Goal: Communication & Community: Answer question/provide support

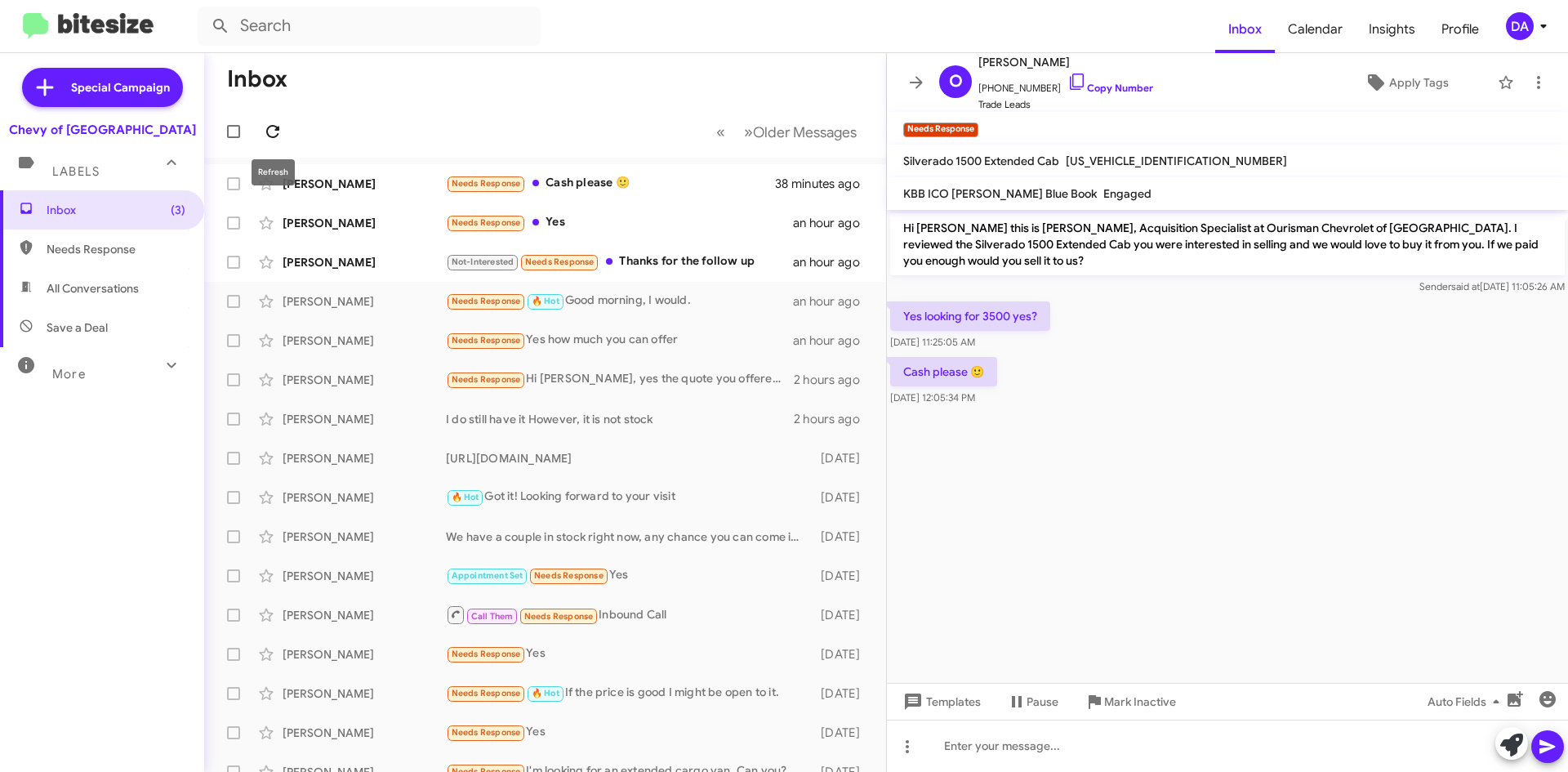
click at [277, 133] on icon at bounding box center [272, 131] width 20 height 20
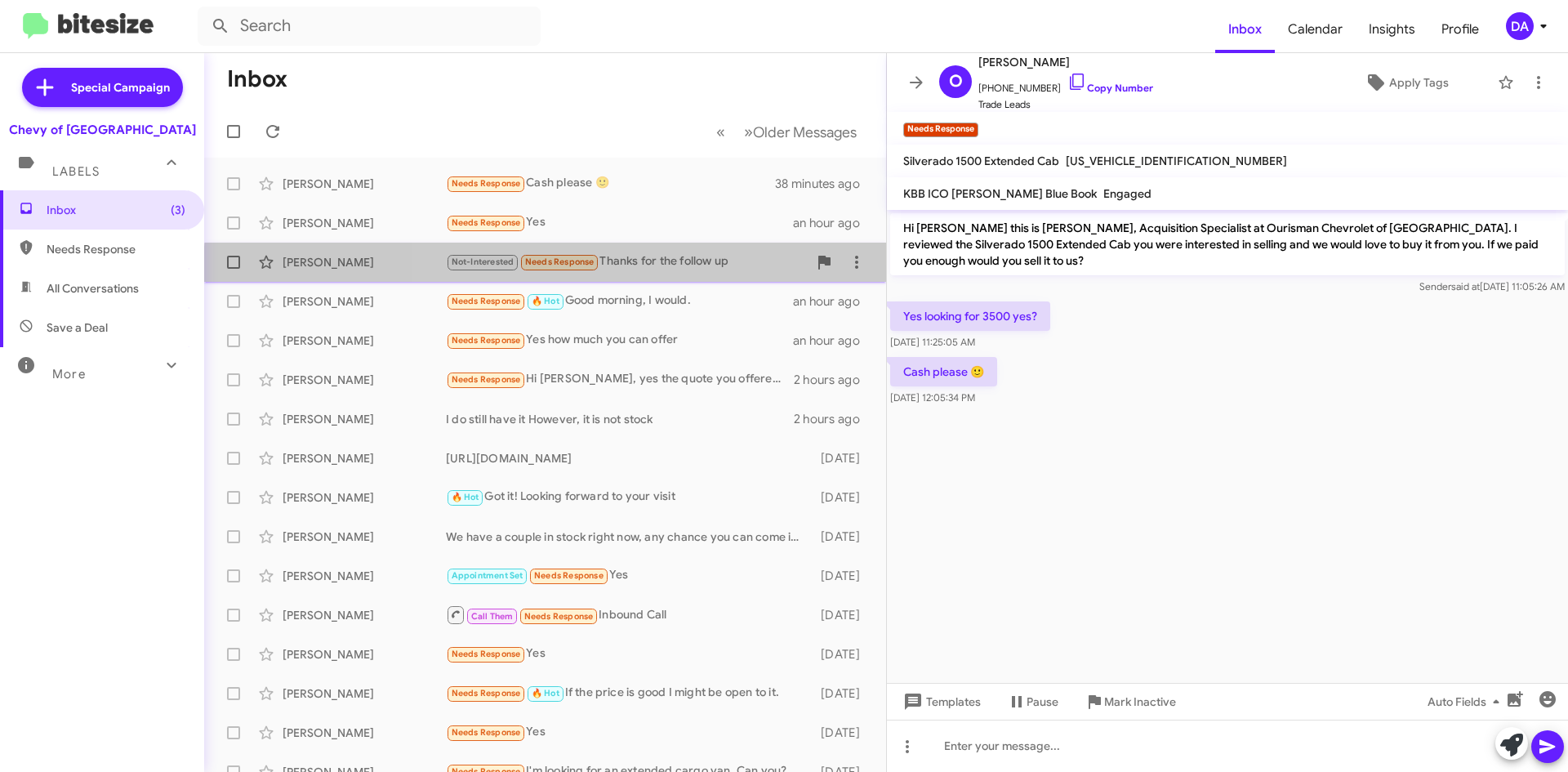
click at [688, 274] on div "[PERSON_NAME] Not-Interested Needs Response Thanks for the follow up an hour ago" at bounding box center [545, 262] width 656 height 32
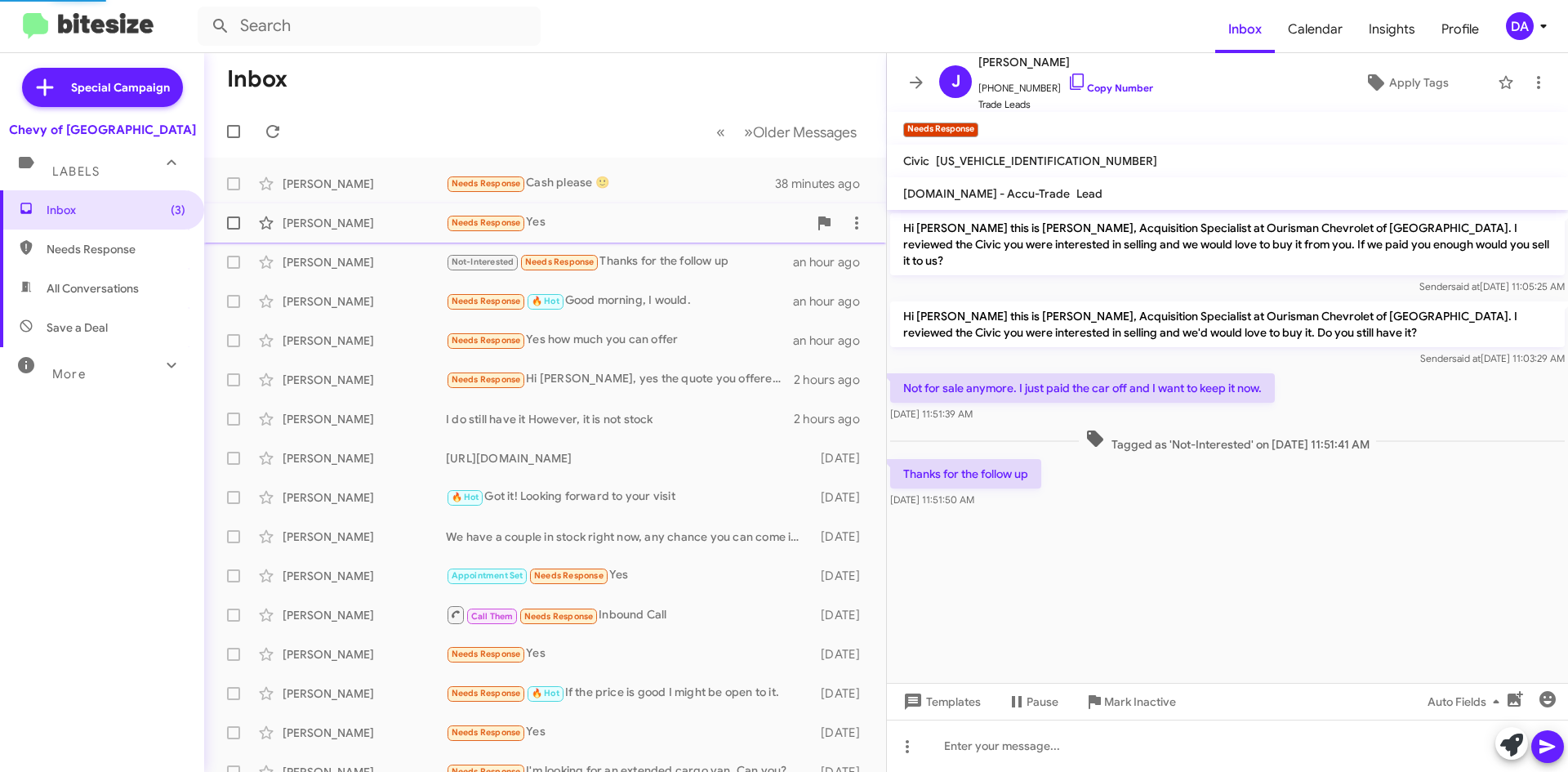
click at [672, 227] on div "Needs Response Yes" at bounding box center [626, 223] width 362 height 19
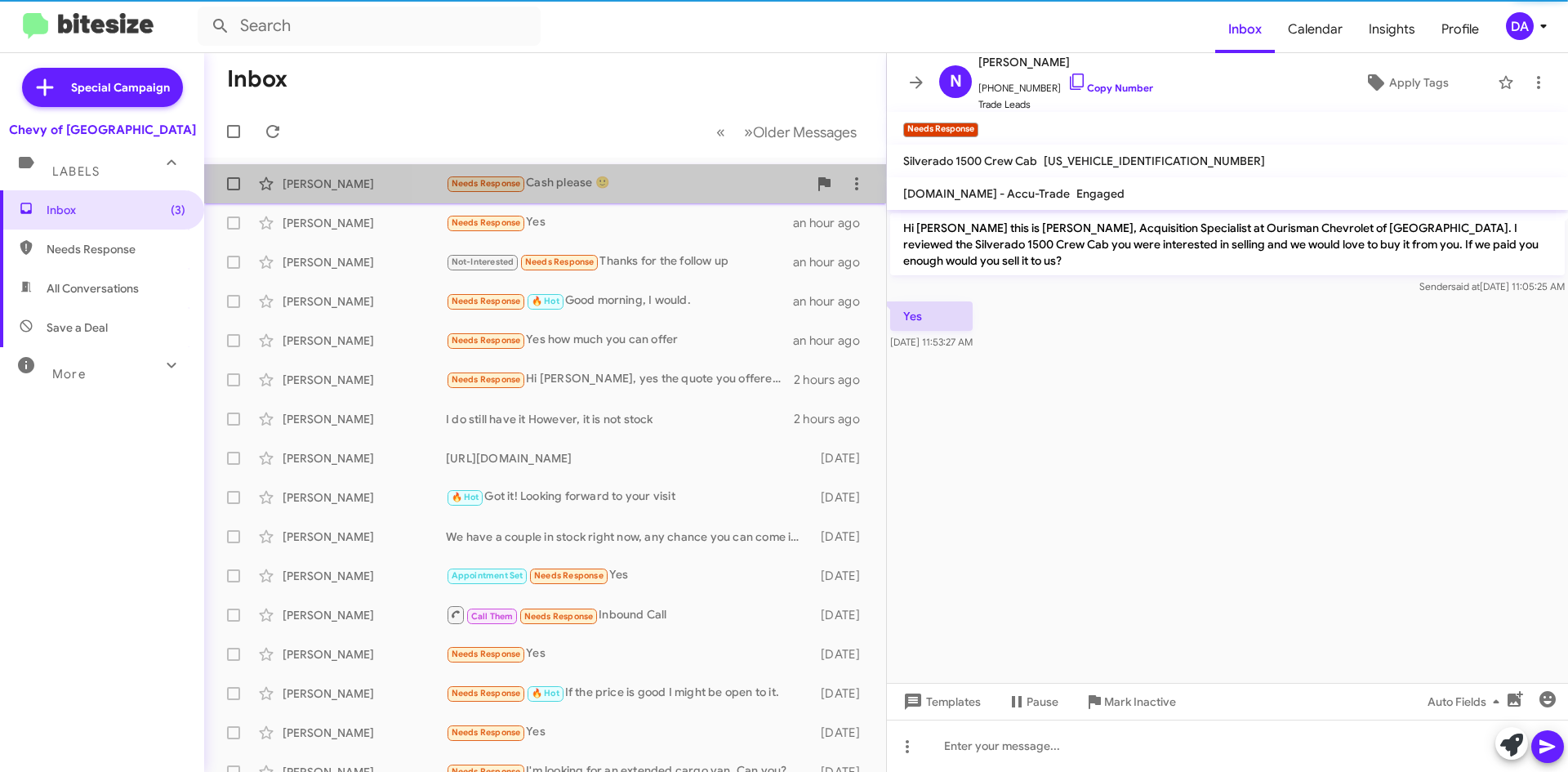
click at [664, 180] on div "Needs Response Cash please 🙂" at bounding box center [626, 183] width 362 height 19
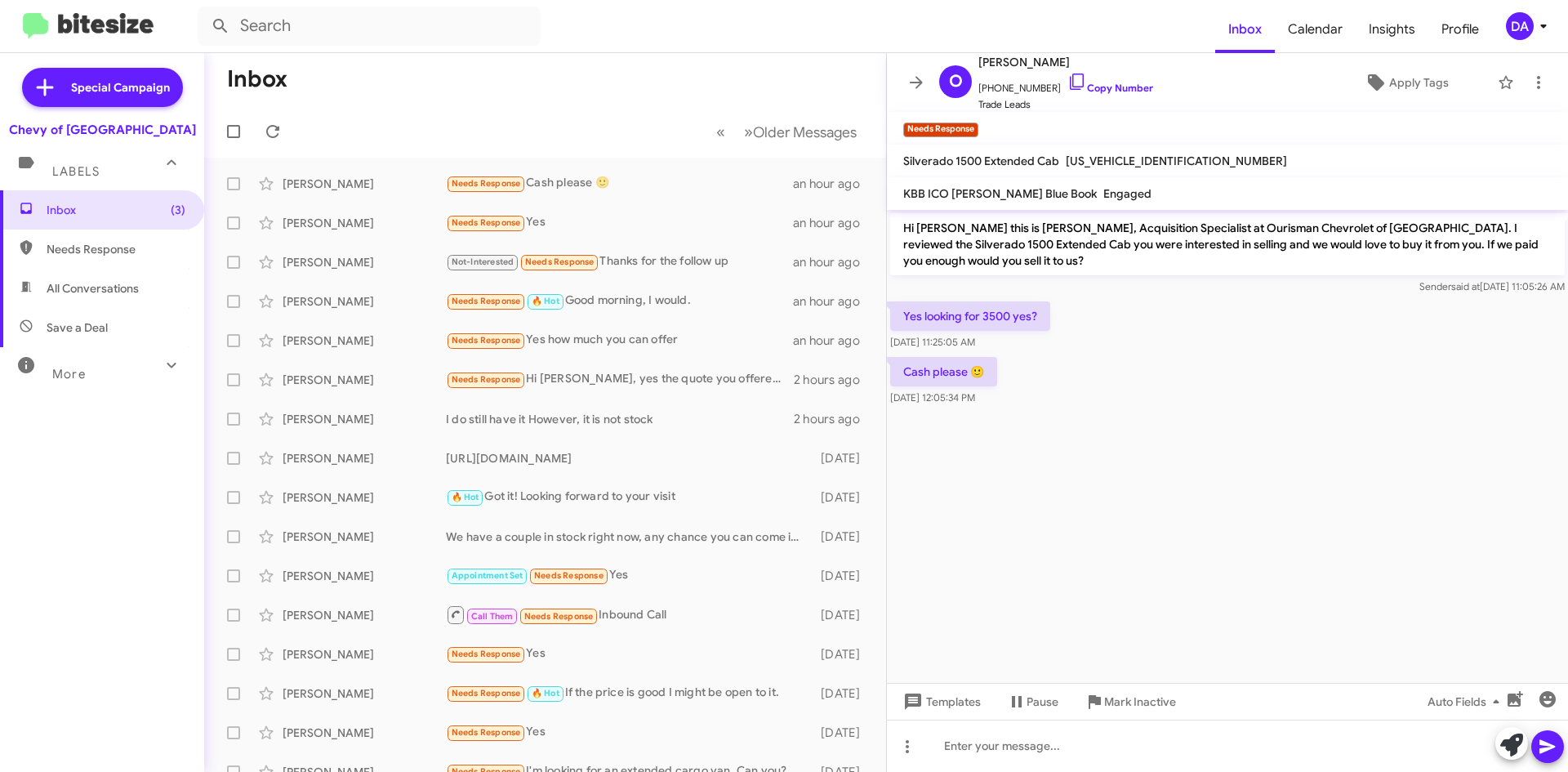
click at [282, 116] on mat-toolbar-row "« Previous » Next Older Messages" at bounding box center [545, 131] width 681 height 52
click at [276, 127] on icon at bounding box center [272, 131] width 20 height 20
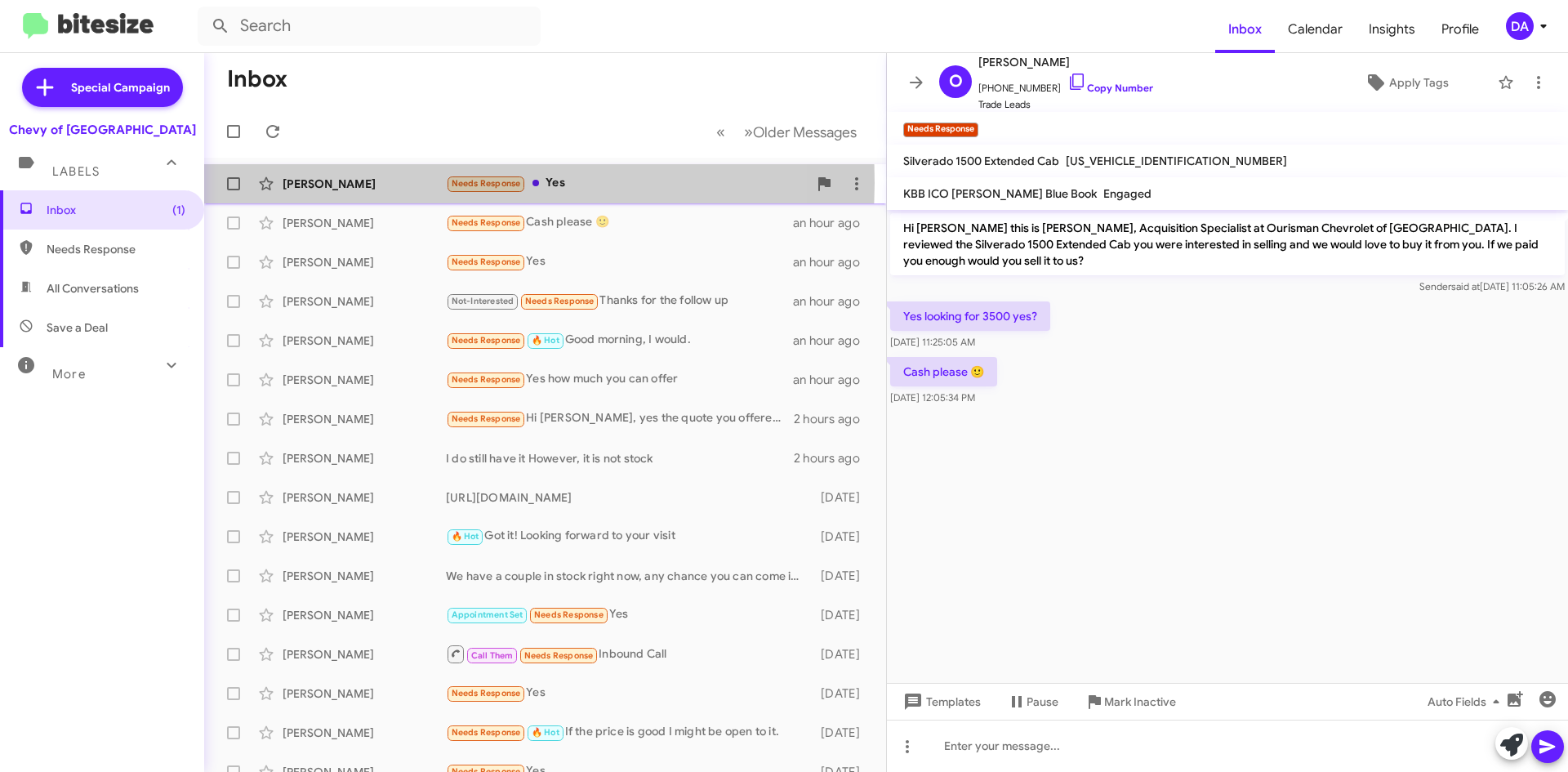
click at [425, 183] on div "[PERSON_NAME]" at bounding box center [364, 183] width 163 height 16
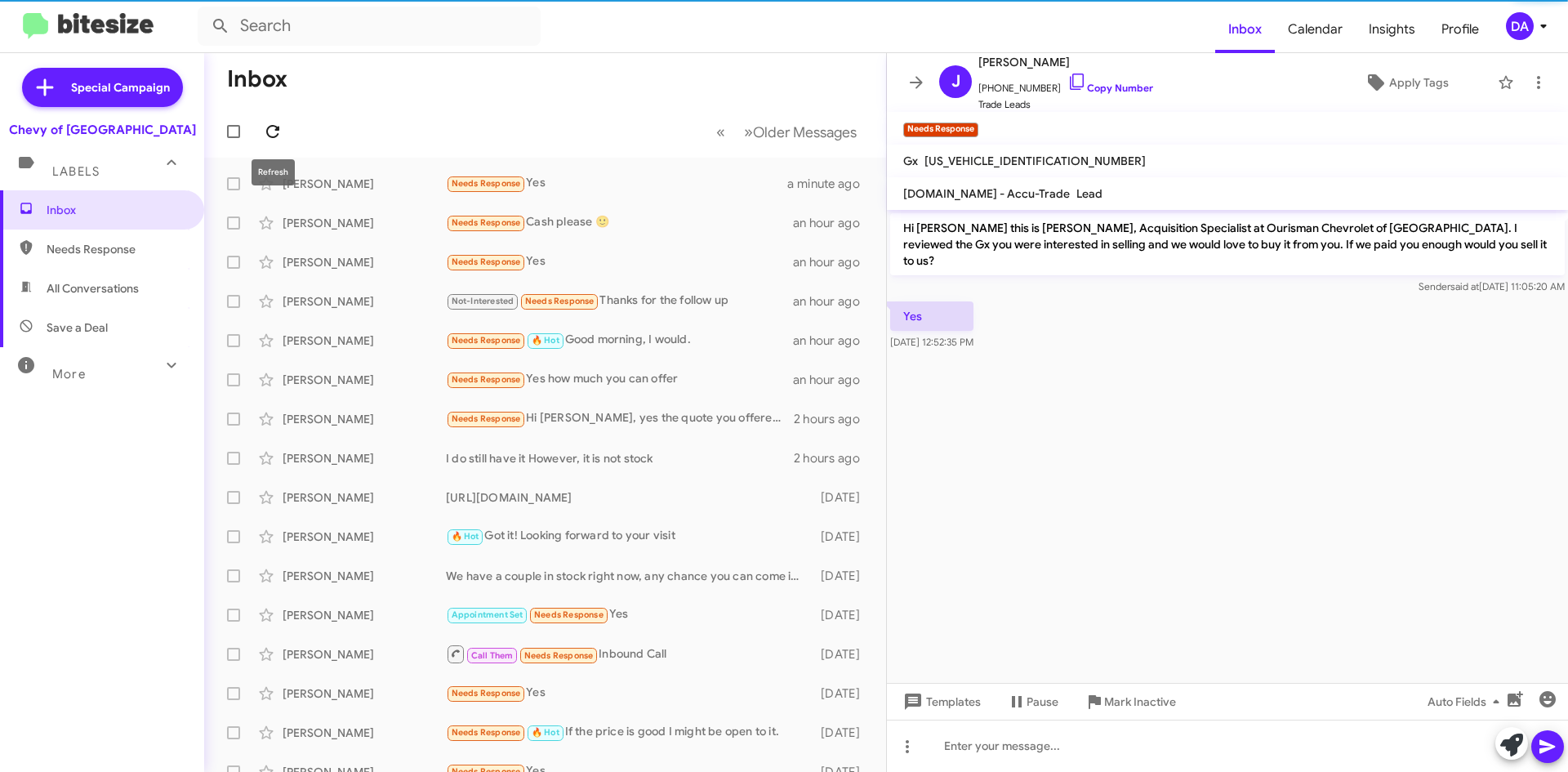
click at [266, 132] on icon at bounding box center [272, 131] width 20 height 20
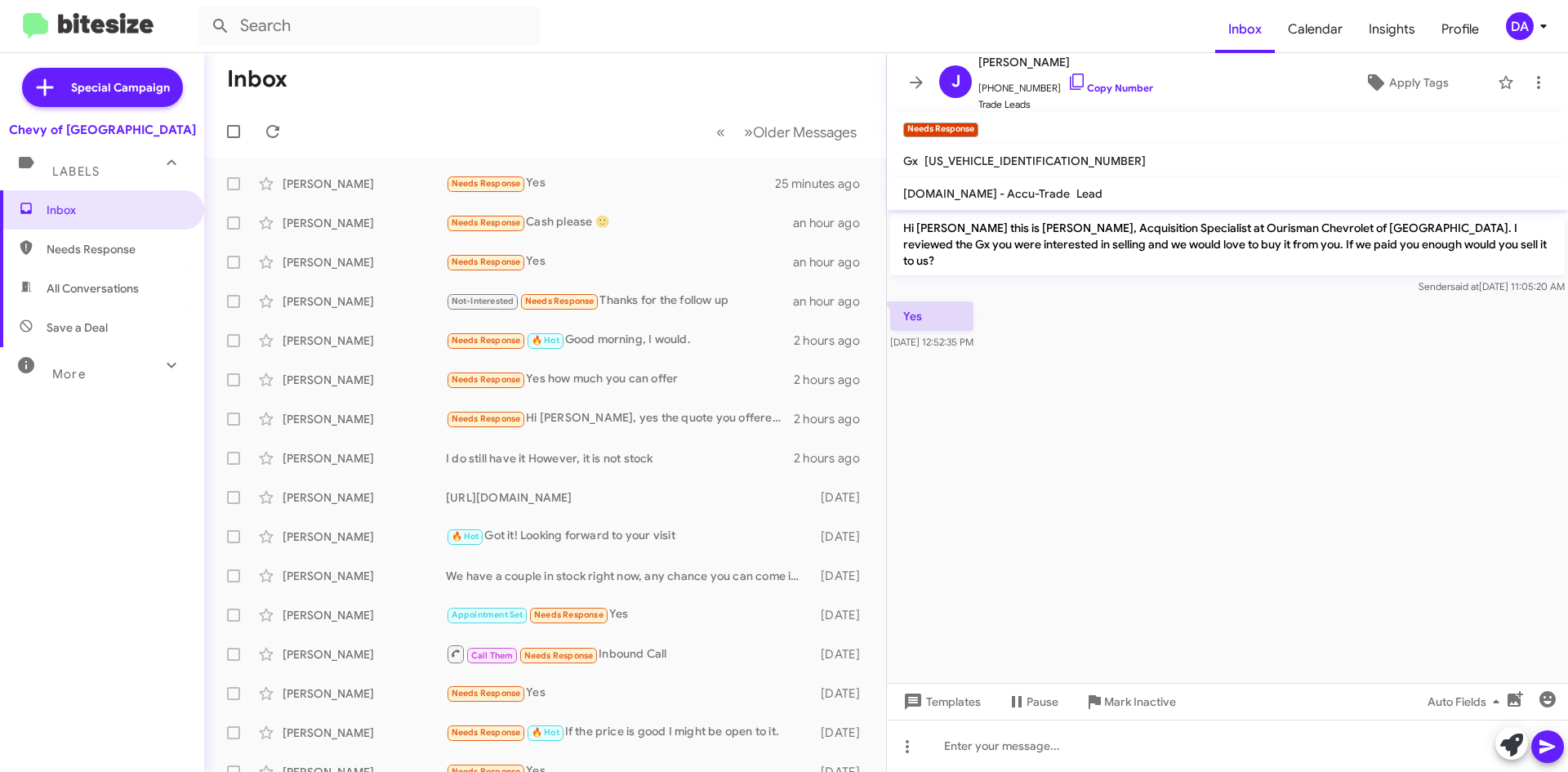
click at [1118, 27] on form at bounding box center [706, 26] width 1018 height 39
